Goal: Information Seeking & Learning: Learn about a topic

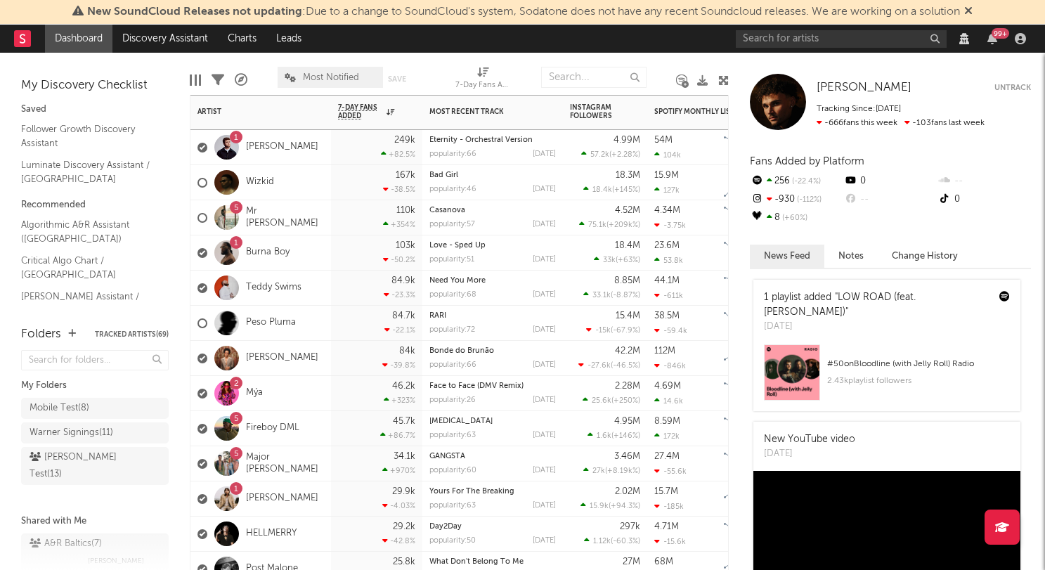
click at [300, 189] on div "Wizkid" at bounding box center [260, 182] width 141 height 35
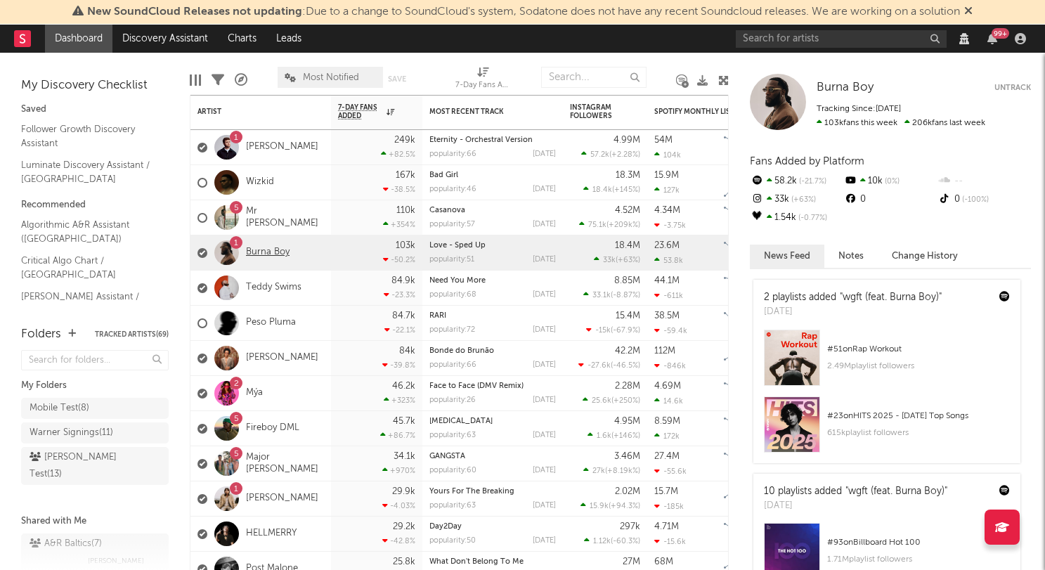
click at [272, 253] on link "Burna Boy" at bounding box center [268, 253] width 44 height 12
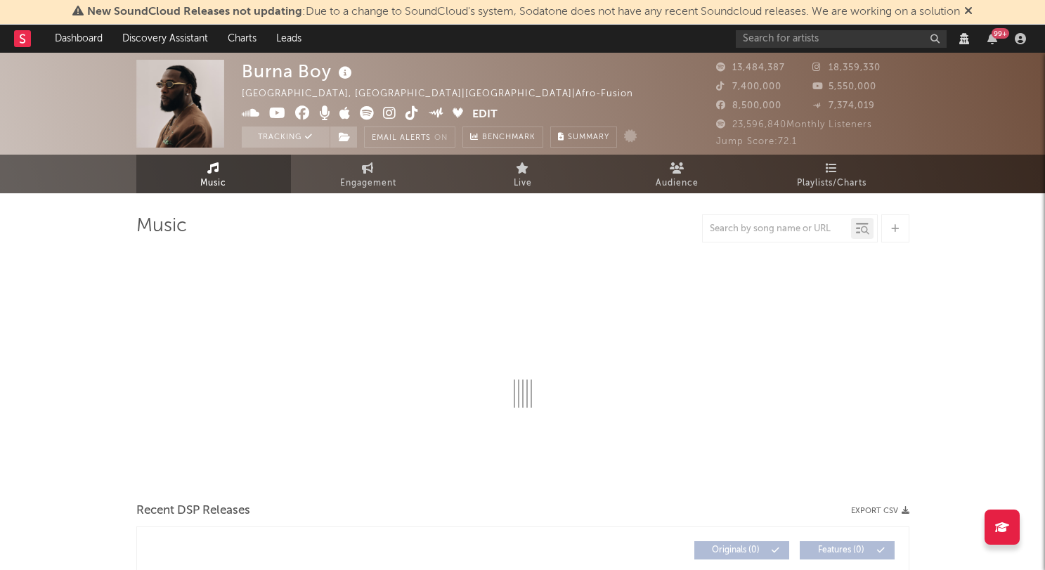
select select "View all"
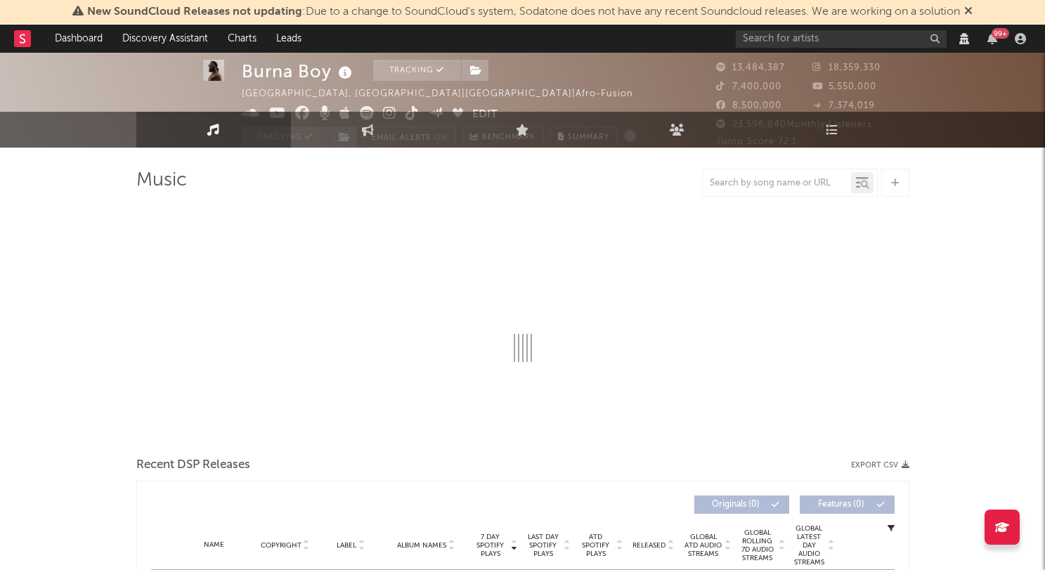
select select "View all"
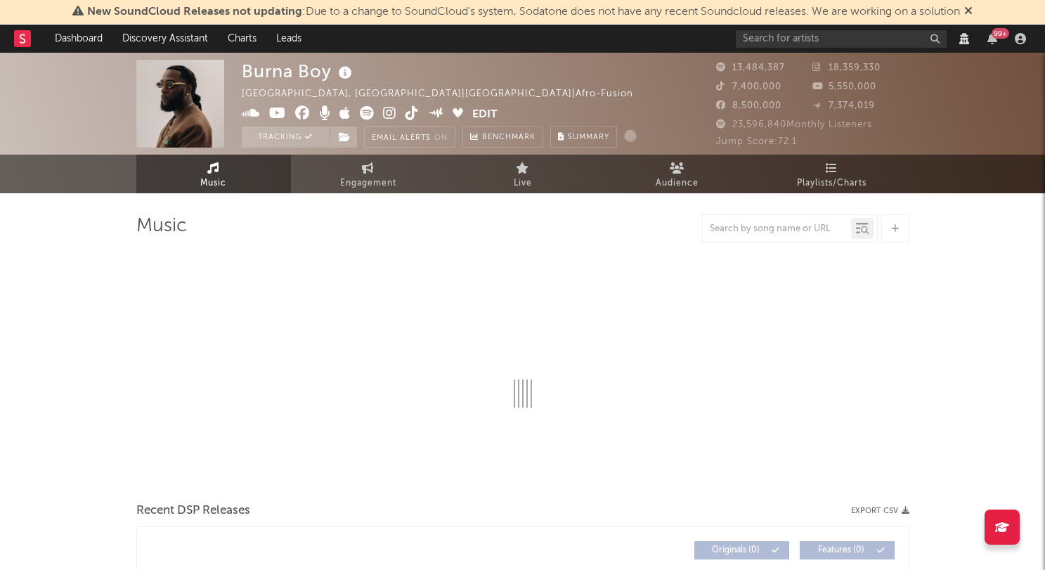
select select "View all"
select select "6m"
select select "View all"
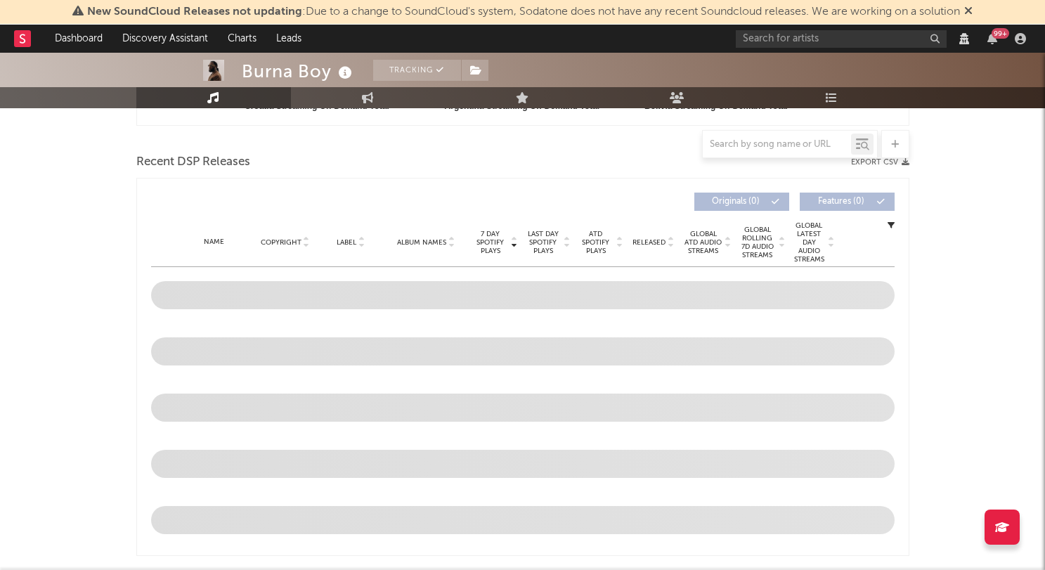
scroll to position [493, 0]
select select "View all"
select select "6m"
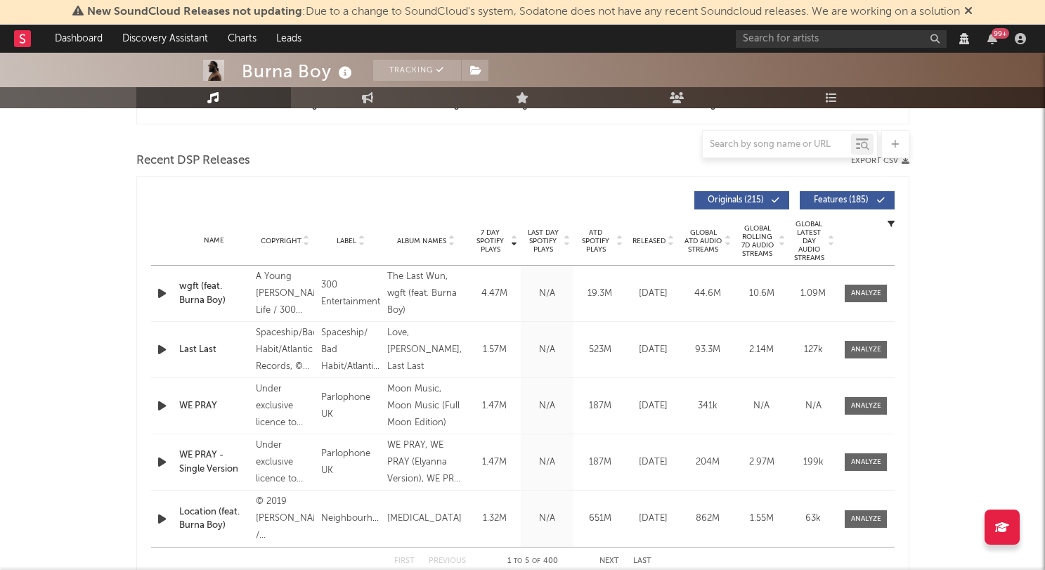
select select "View all"
select select "6m"
drag, startPoint x: 877, startPoint y: 346, endPoint x: 849, endPoint y: 342, distance: 28.4
click at [877, 346] on div at bounding box center [866, 349] width 30 height 11
select select "View all"
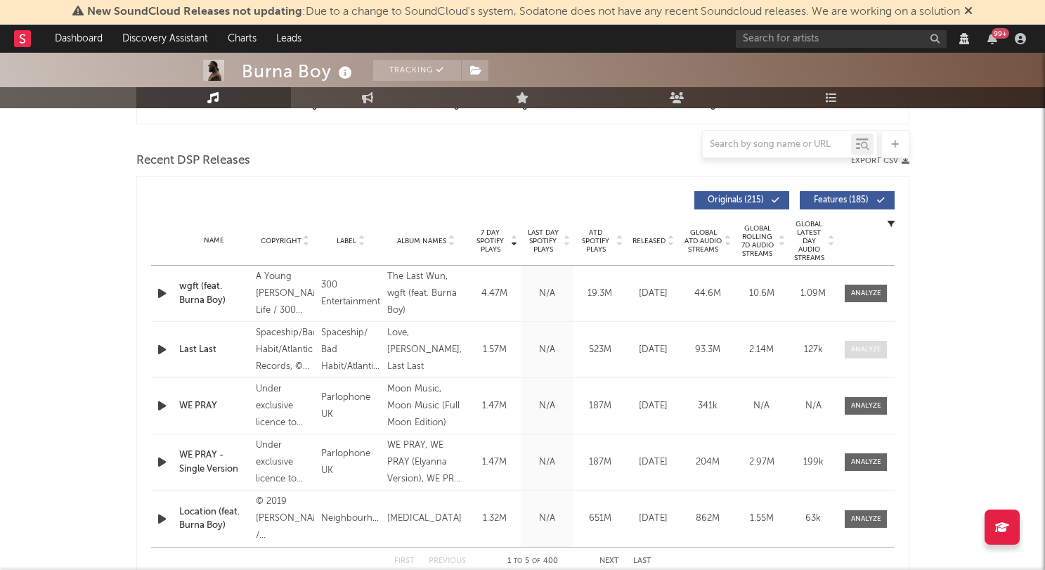
select select "6m"
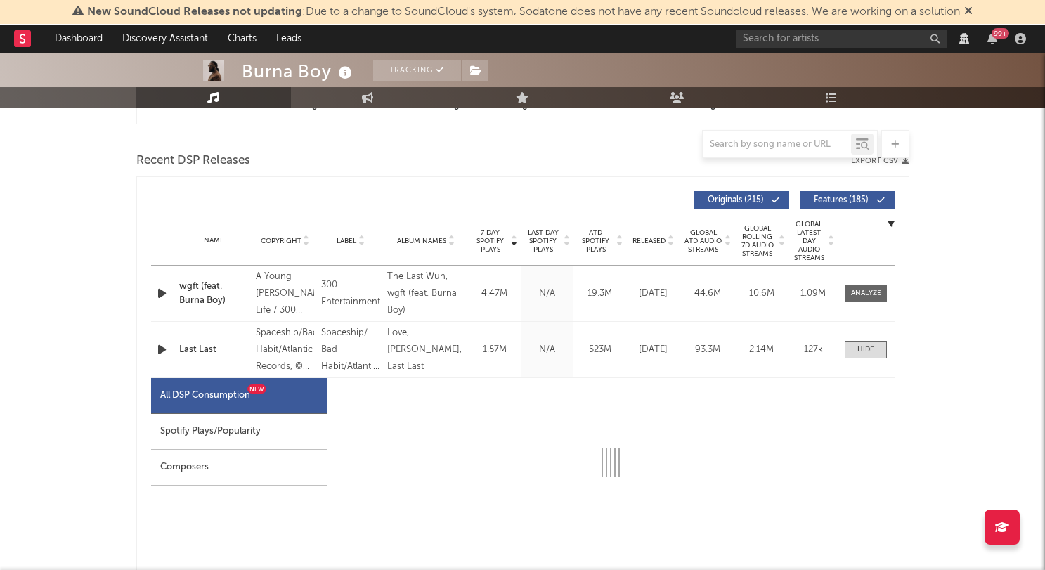
click at [248, 429] on div "Spotify Plays/Popularity" at bounding box center [239, 432] width 176 height 36
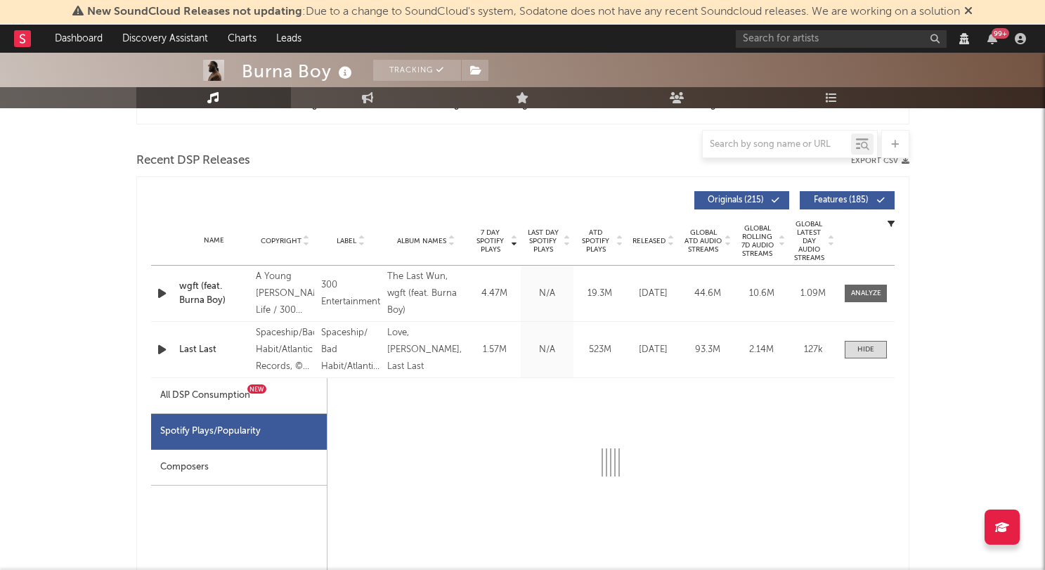
select select "6m"
select select "1w"
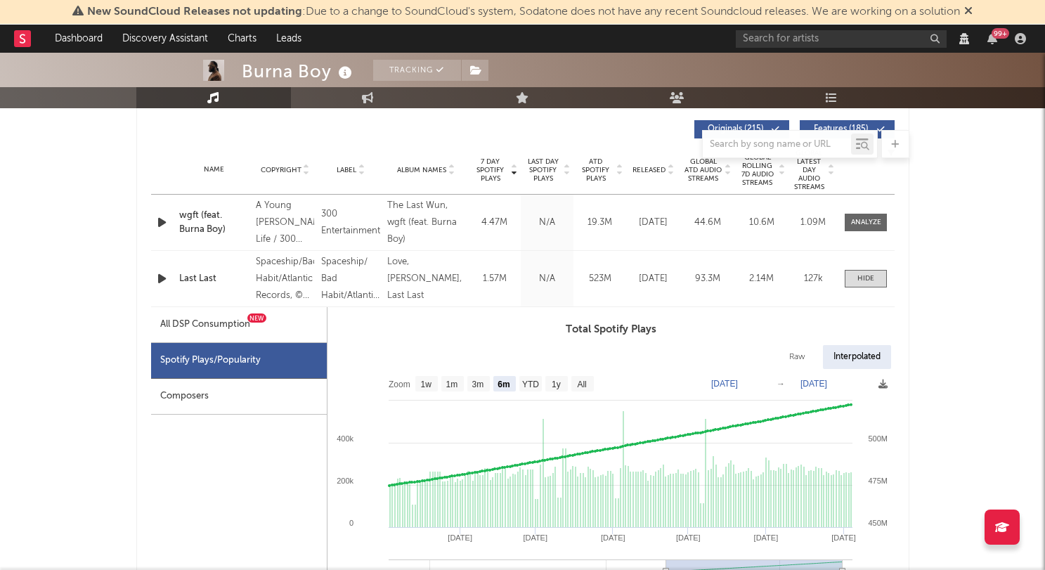
scroll to position [562, 0]
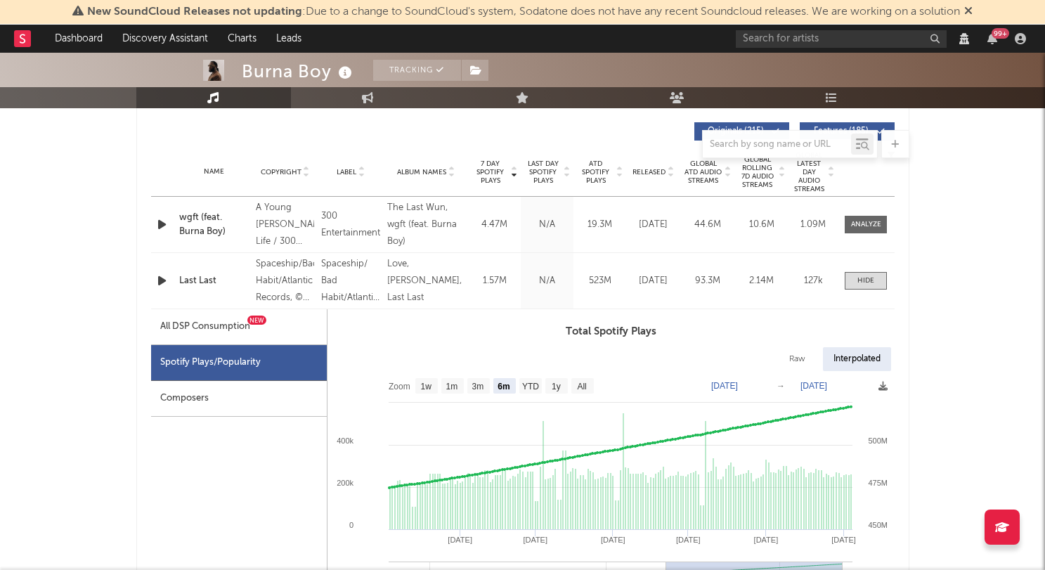
click at [876, 214] on div "Name wgft (feat. Burna Boy) Copyright A Young [PERSON_NAME] Life / 300 Entertai…" at bounding box center [523, 225] width 744 height 56
click at [867, 222] on div at bounding box center [866, 224] width 30 height 11
select select "View all"
select select "6m"
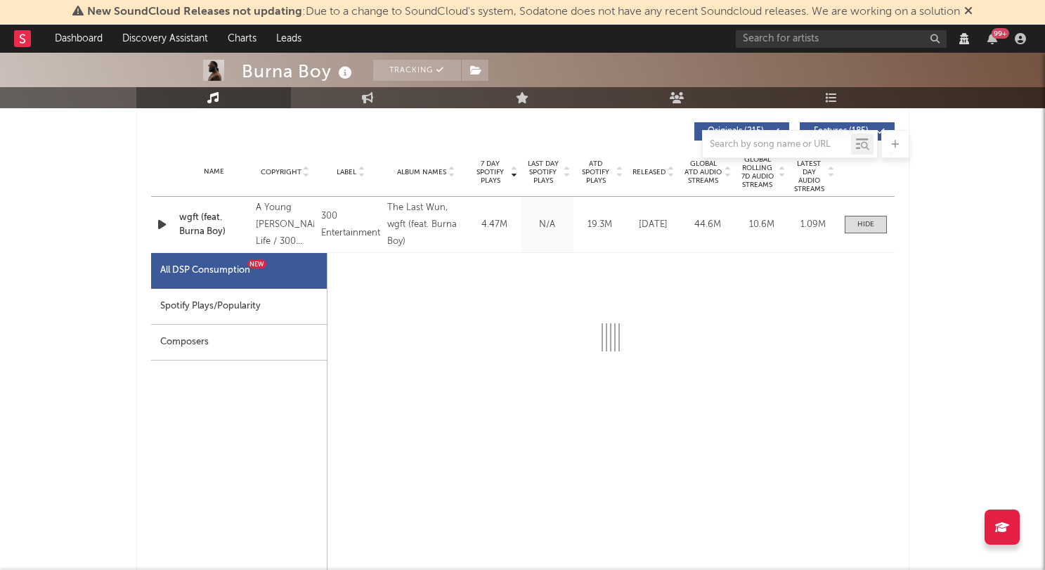
click at [254, 301] on div "Spotify Plays/Popularity" at bounding box center [239, 307] width 176 height 36
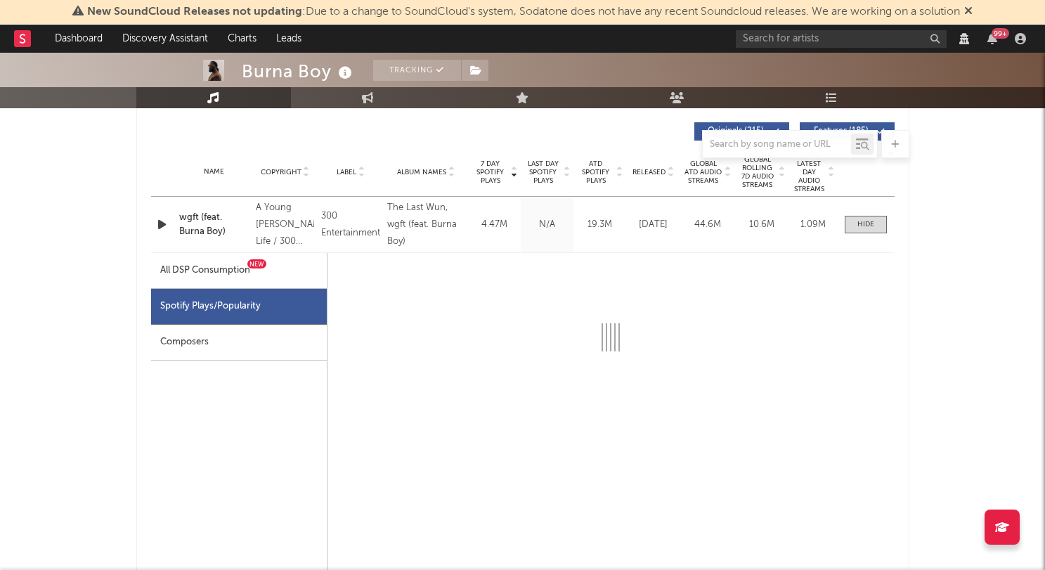
select select "1w"
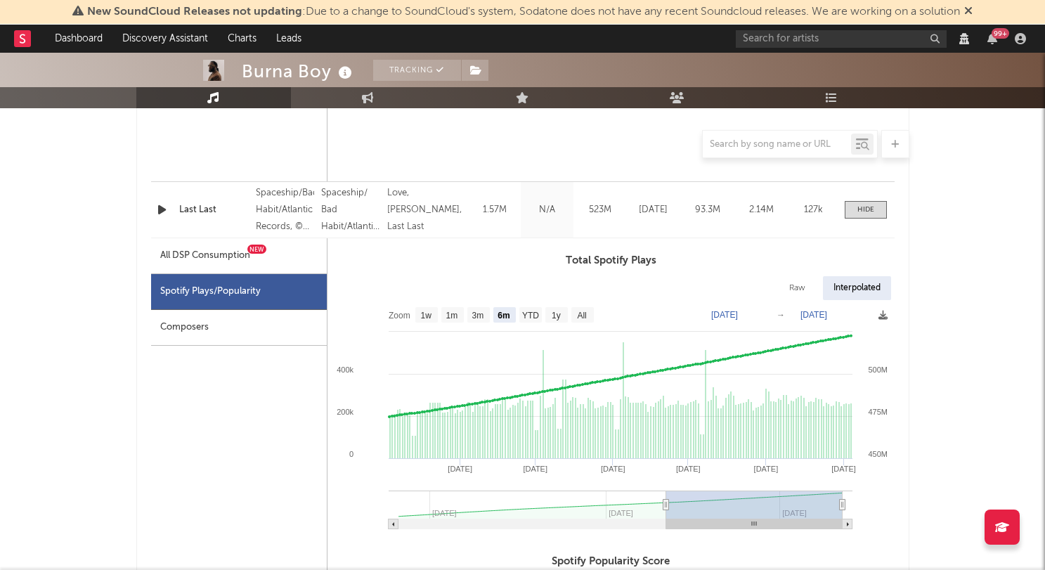
scroll to position [1382, 0]
